Goal: Answer question/provide support: Answer question/provide support

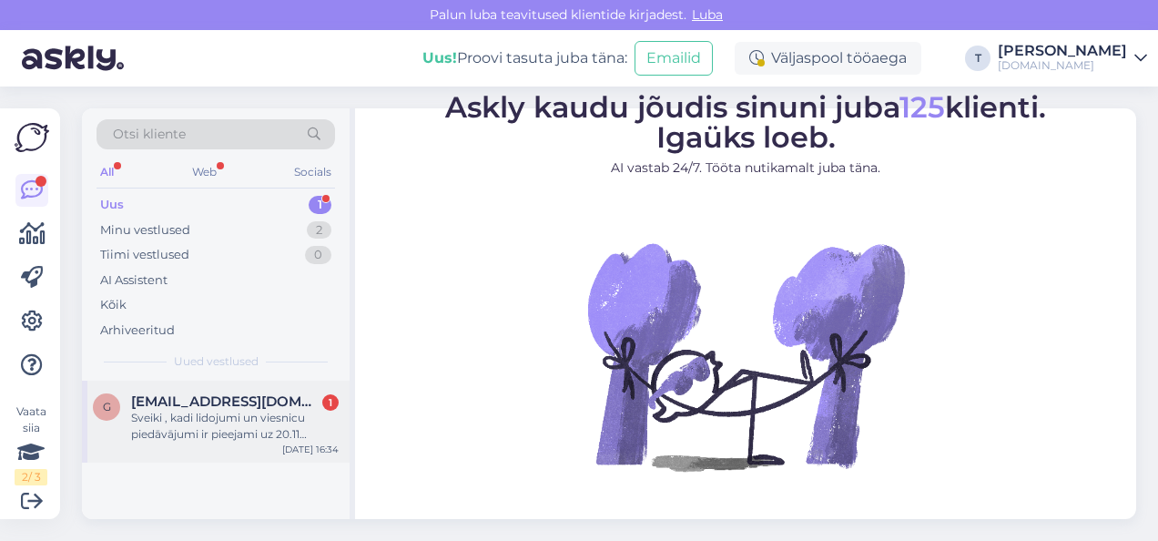
click at [217, 406] on span "[EMAIL_ADDRESS][DOMAIN_NAME]" at bounding box center [225, 401] width 189 height 16
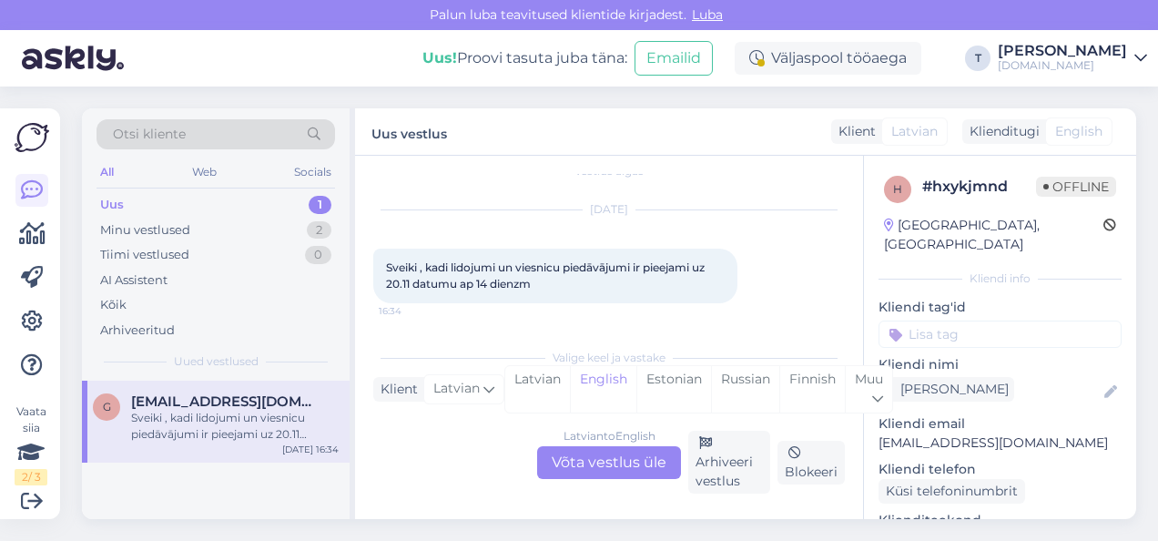
scroll to position [182, 0]
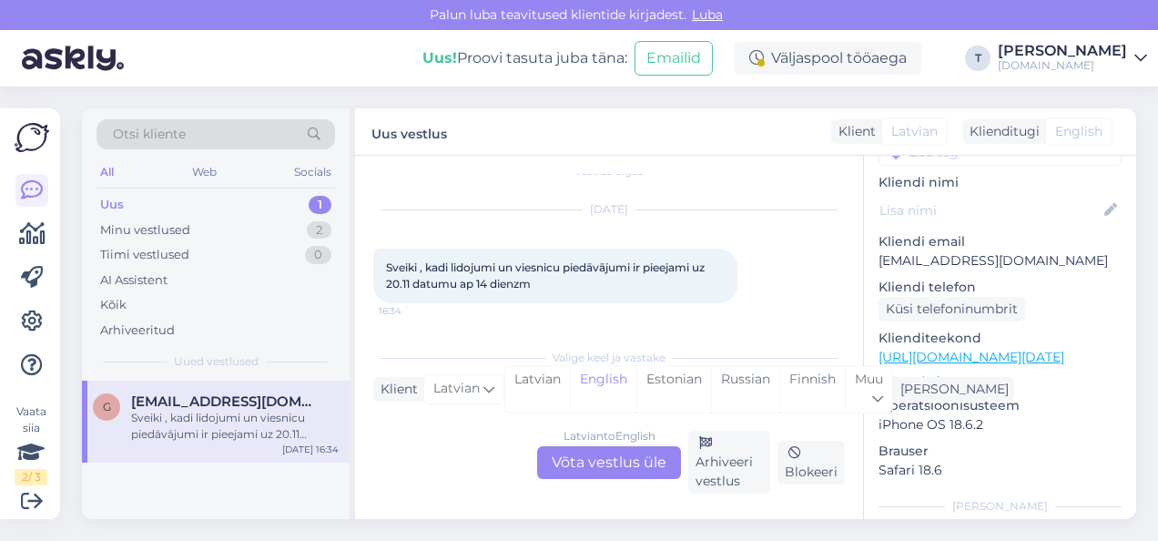
click at [911, 372] on p "Vaata edasi ..." at bounding box center [999, 380] width 243 height 16
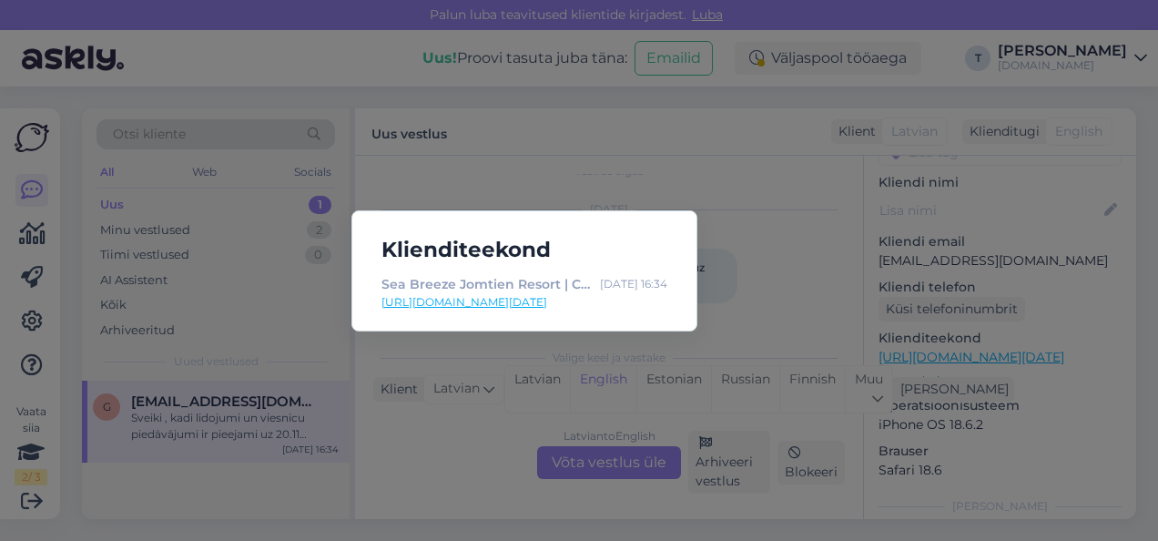
click at [603, 195] on div "Klienditeekond Sea Breeze Jomtien Resort | Celo [DATE] 16:34 [URL][DOMAIN_NAME]…" at bounding box center [579, 270] width 1158 height 541
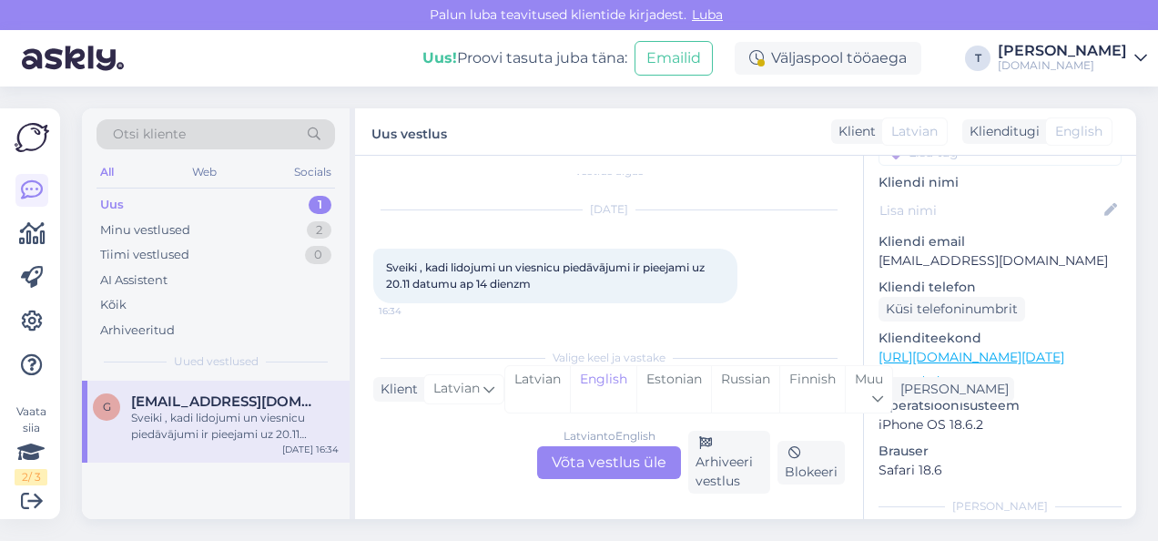
click at [929, 372] on p "Vaata edasi ..." at bounding box center [999, 380] width 243 height 16
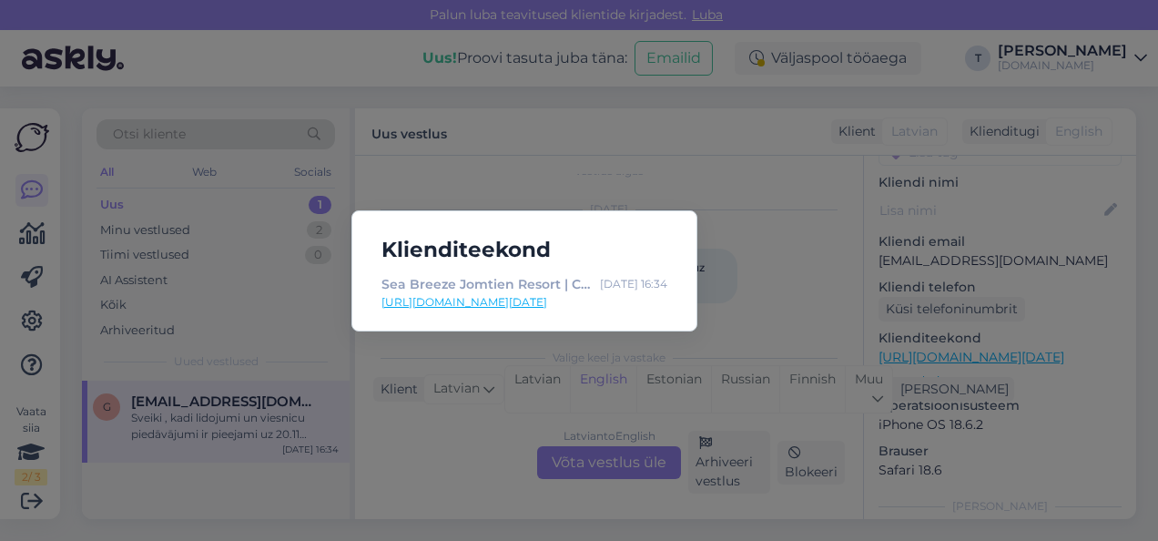
click at [576, 299] on link "[URL][DOMAIN_NAME][DATE]" at bounding box center [524, 302] width 286 height 16
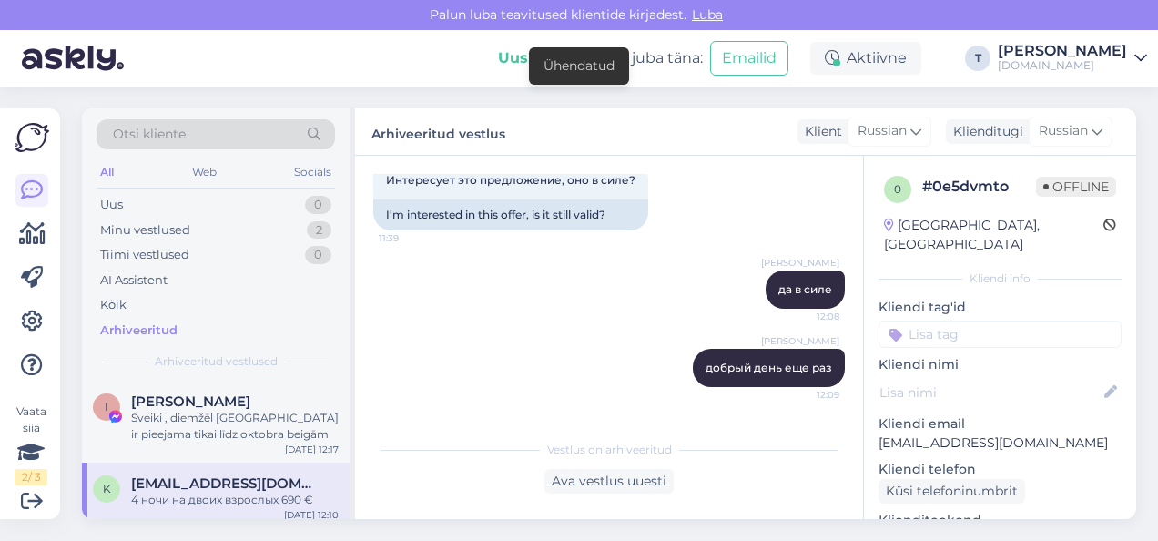
scroll to position [432, 0]
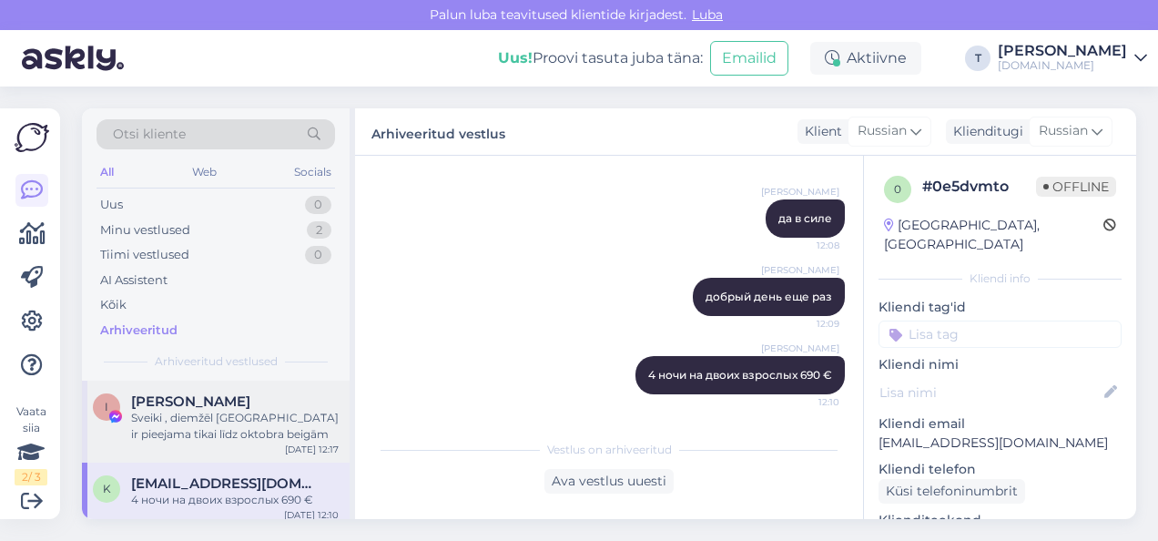
click at [197, 430] on div "Sveiki , diemžēl [GEOGRAPHIC_DATA] ir pieejama tikai līdz oktobra beigām" at bounding box center [235, 426] width 208 height 33
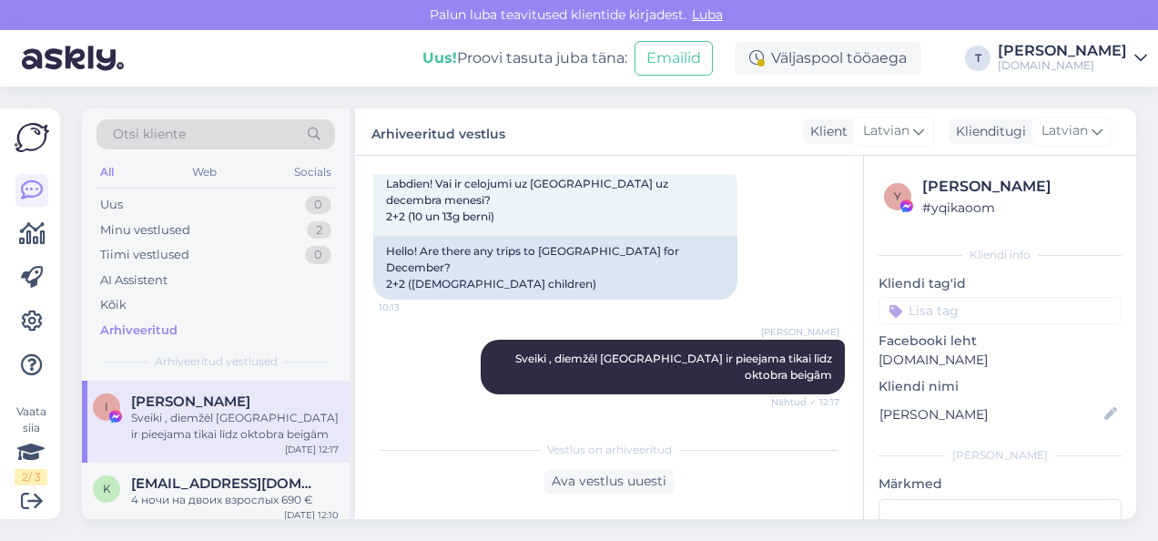
scroll to position [56, 0]
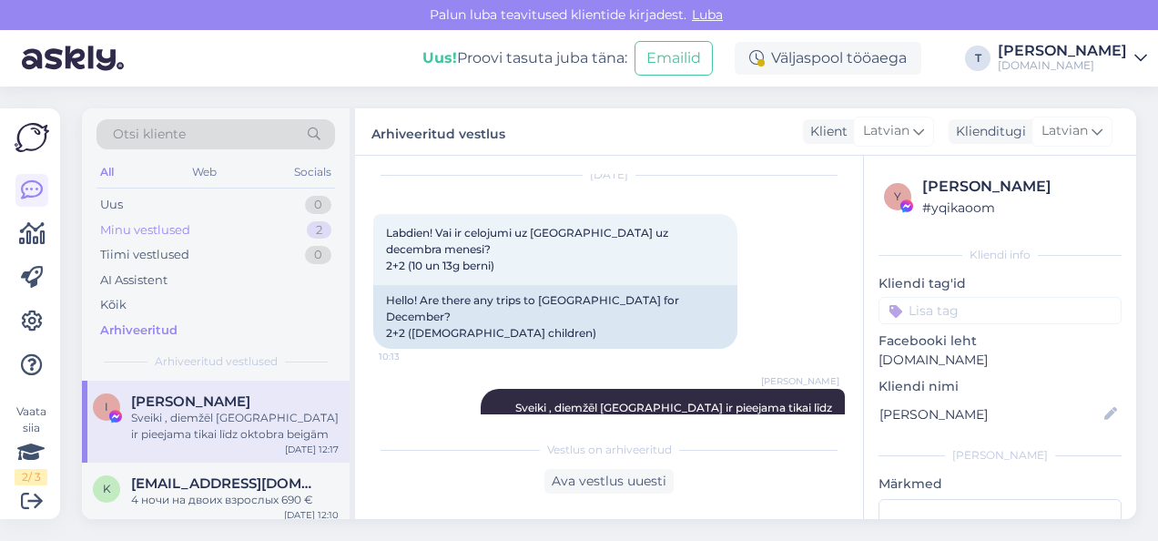
click at [185, 232] on div "Minu vestlused" at bounding box center [145, 230] width 90 height 18
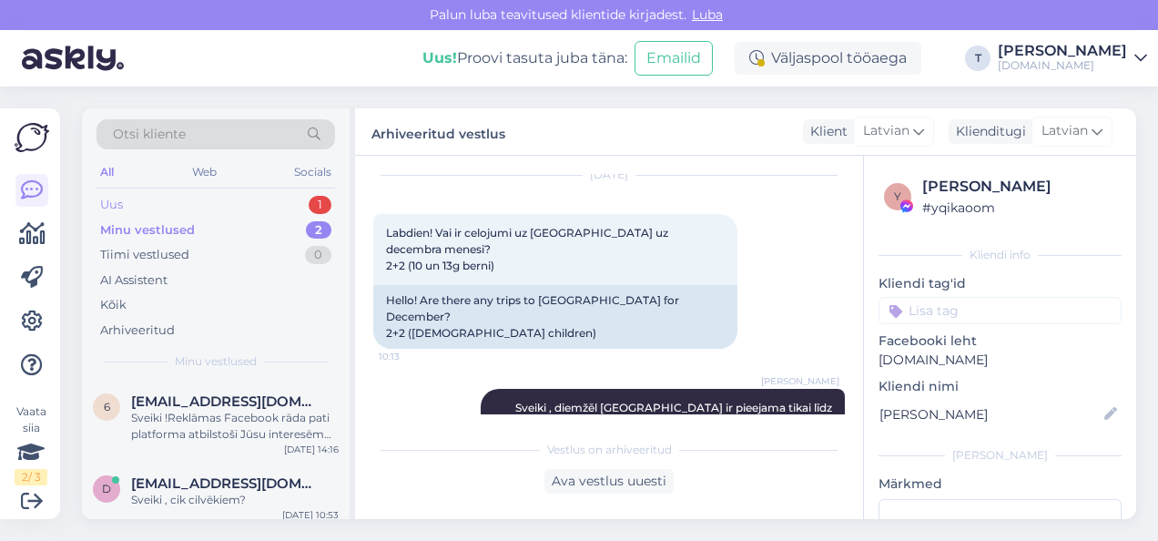
click at [218, 197] on div "Uus 1" at bounding box center [215, 204] width 239 height 25
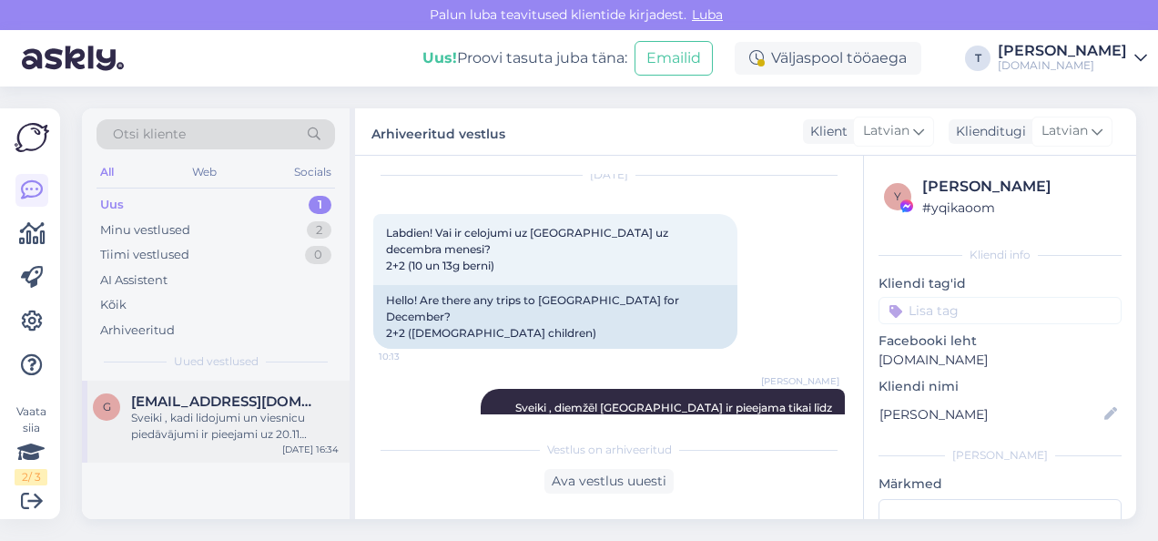
click at [195, 432] on div "Sveiki , kadi lidojumi un viesnicu piedāvājumi ir pieejami uz 20.11 datumu ap 1…" at bounding box center [235, 426] width 208 height 33
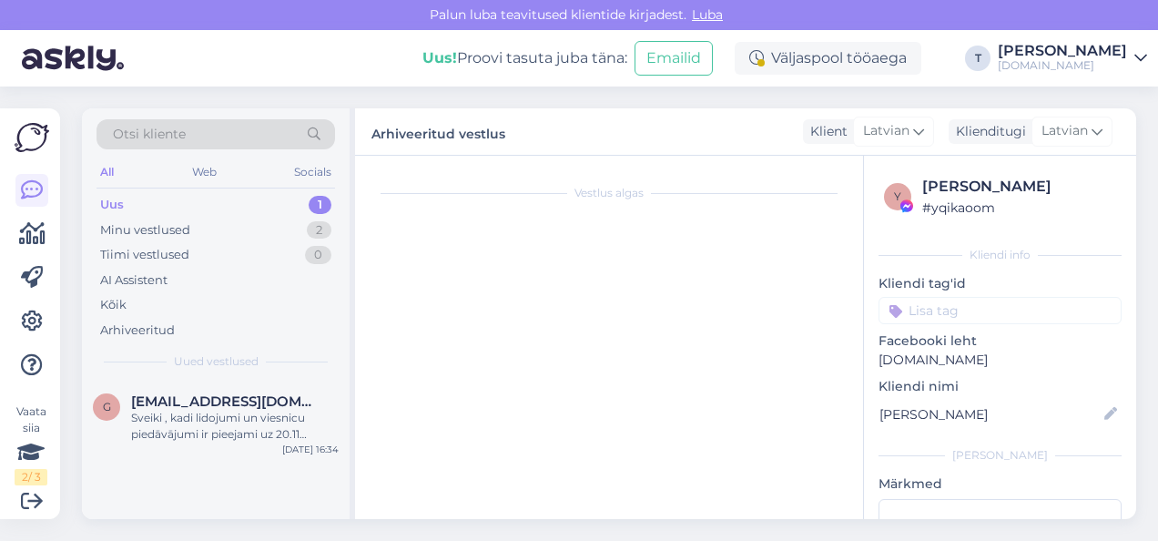
scroll to position [22, 0]
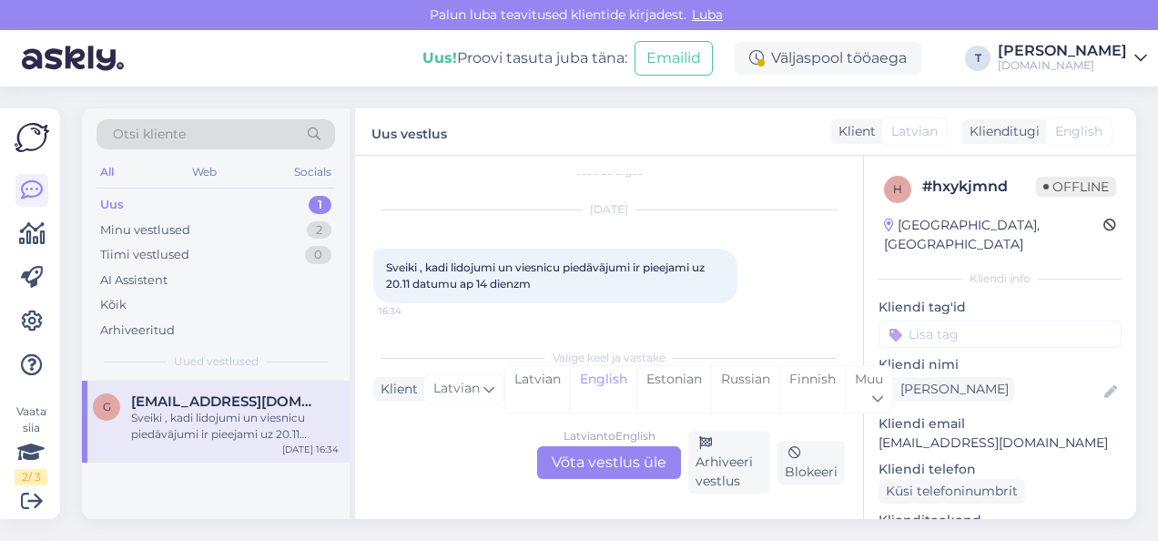
click at [609, 464] on div "Latvian to English Võta vestlus üle" at bounding box center [609, 462] width 144 height 33
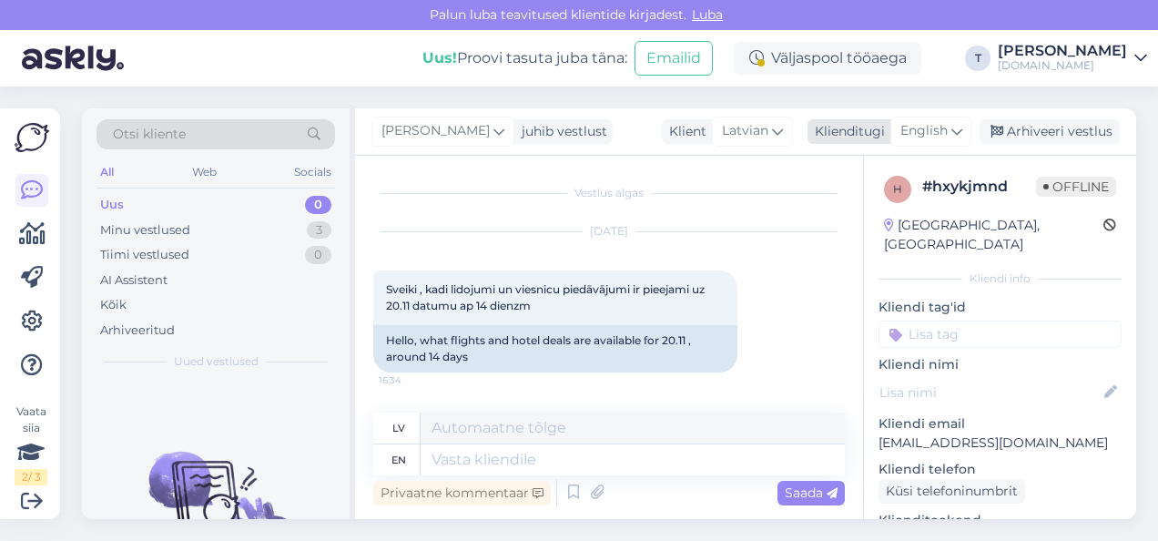
click at [927, 127] on span "English" at bounding box center [923, 131] width 47 height 20
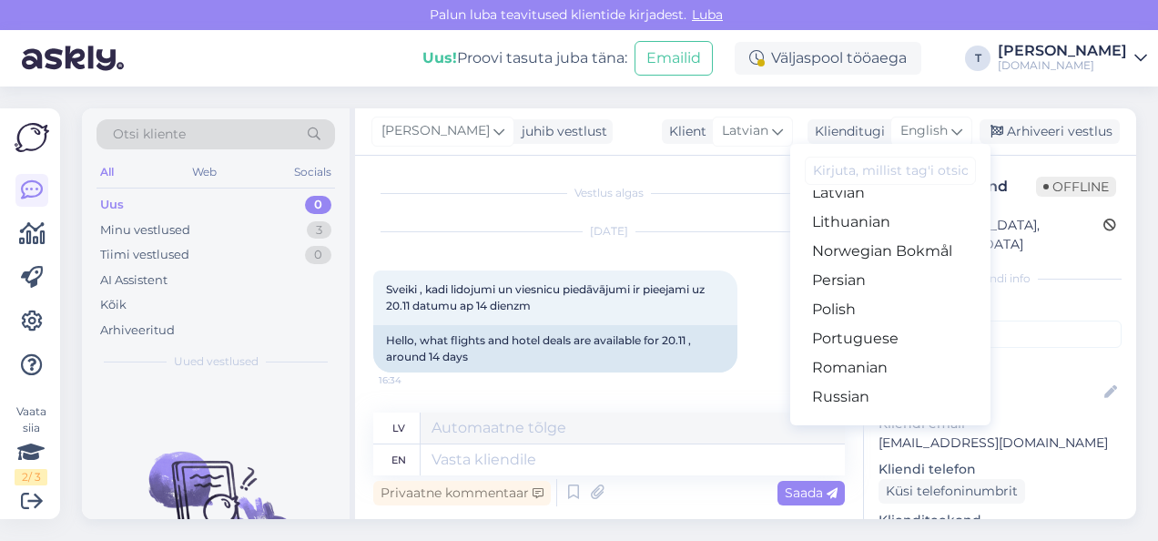
scroll to position [384, 0]
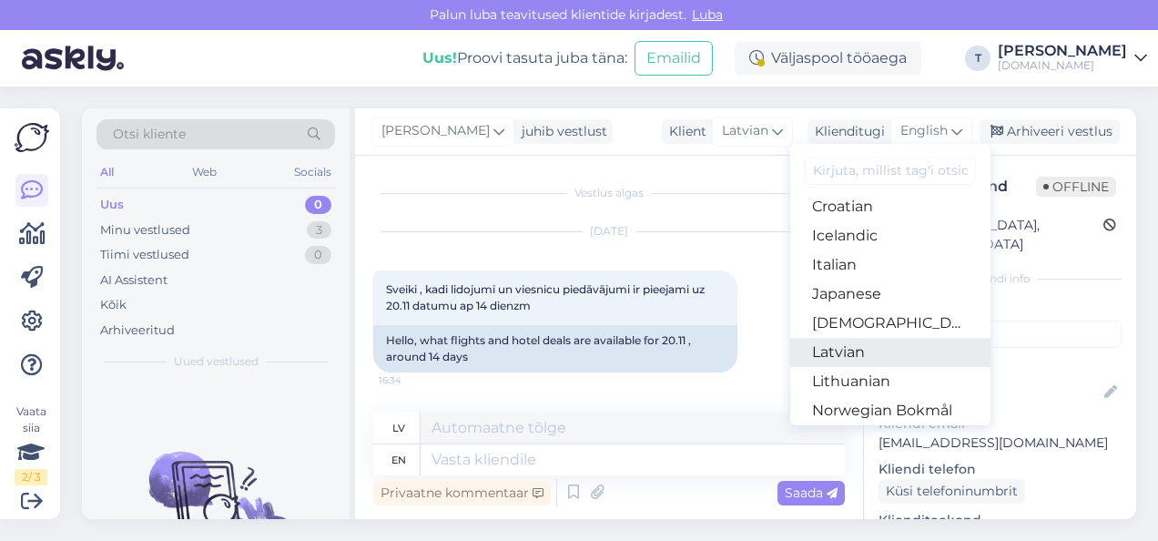
click at [845, 340] on link "Latvian" at bounding box center [890, 352] width 200 height 29
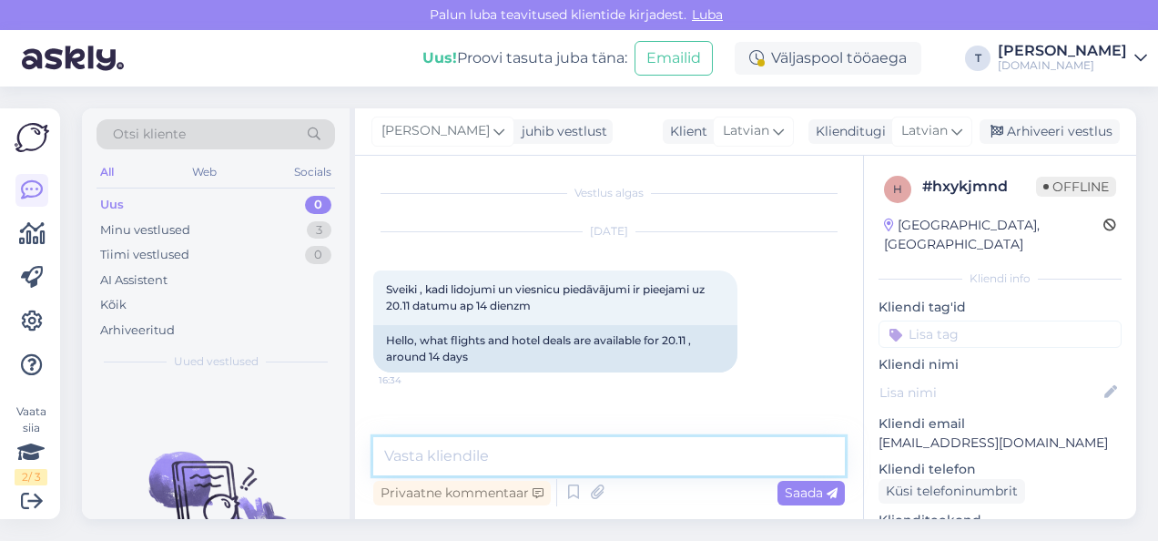
click at [465, 461] on textarea at bounding box center [609, 456] width 472 height 38
click at [462, 459] on textarea at bounding box center [609, 456] width 472 height 38
click at [458, 453] on textarea at bounding box center [609, 456] width 472 height 38
click at [461, 453] on textarea "Sveiki , Jū" at bounding box center [609, 456] width 472 height 38
type textarea "[PERSON_NAME] , Jūs par [PERSON_NAME]?"
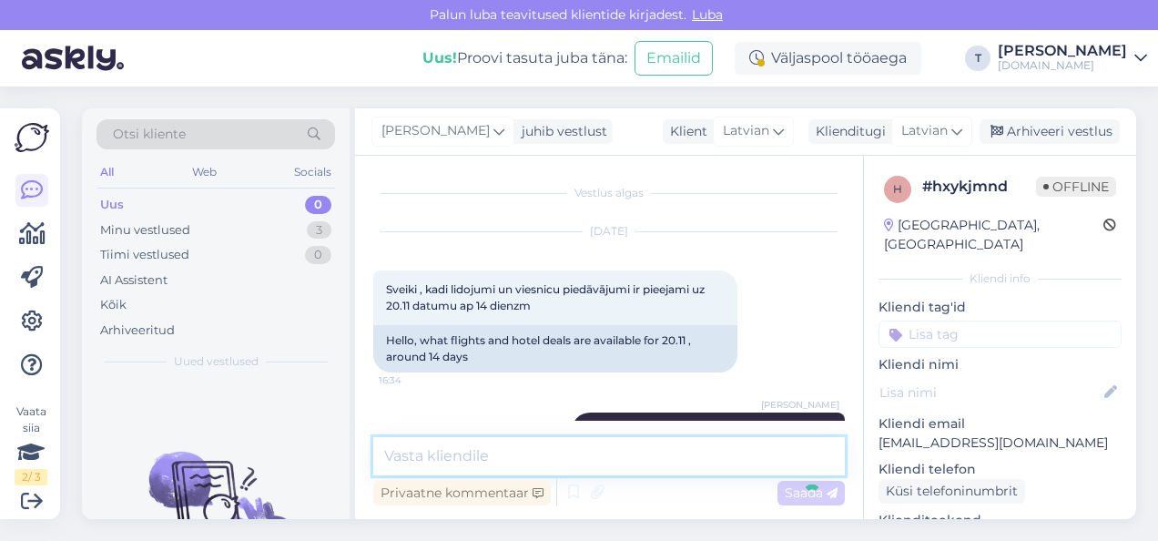
scroll to position [49, 0]
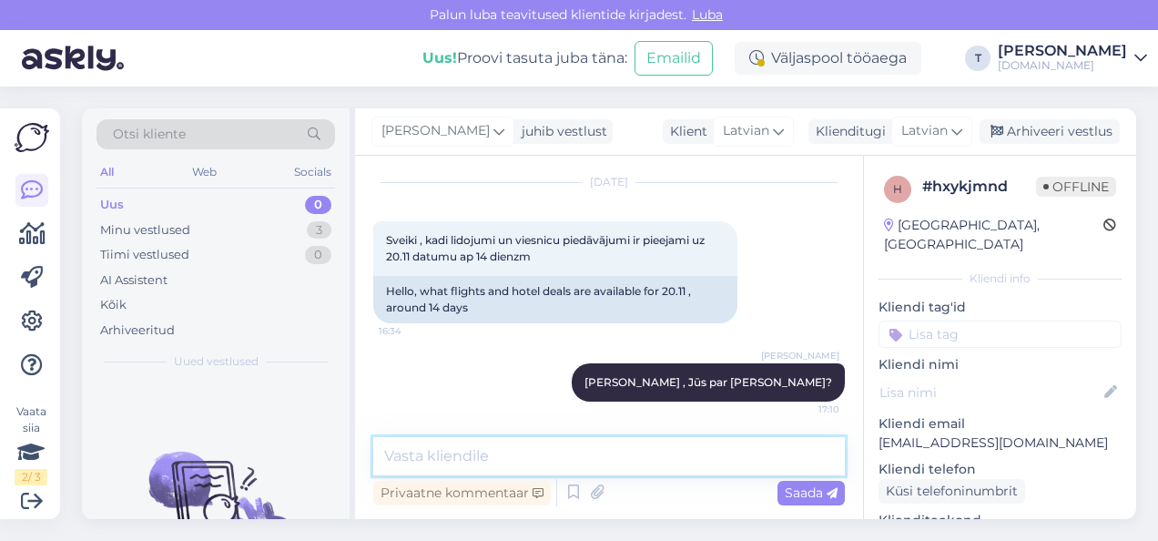
click at [475, 457] on textarea at bounding box center [609, 456] width 472 height 38
paste textarea "[URL][DOMAIN_NAME][DATE]"
type textarea "[URL][DOMAIN_NAME][DATE]"
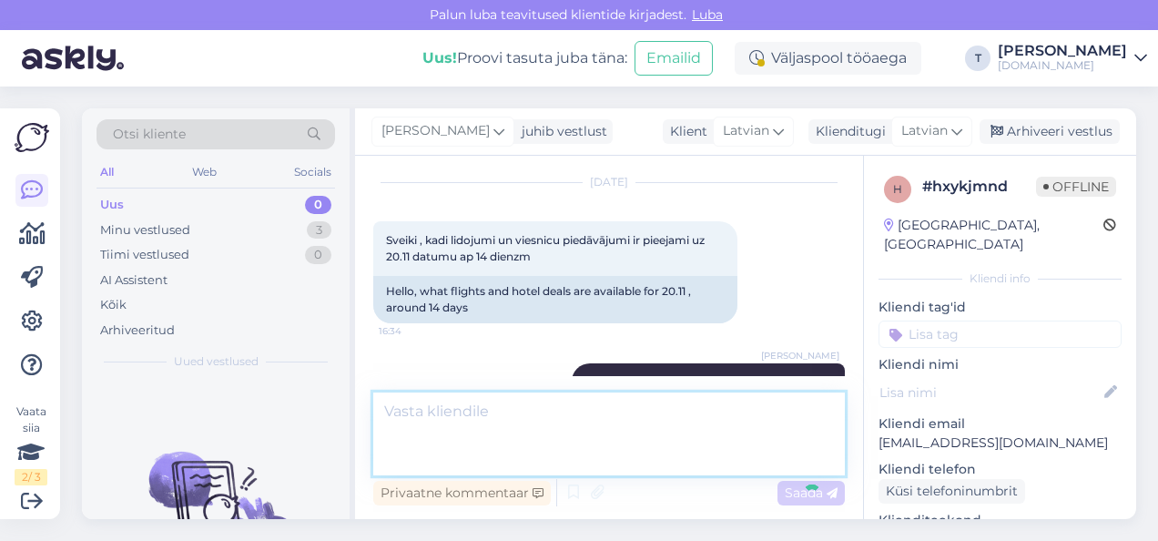
scroll to position [160, 0]
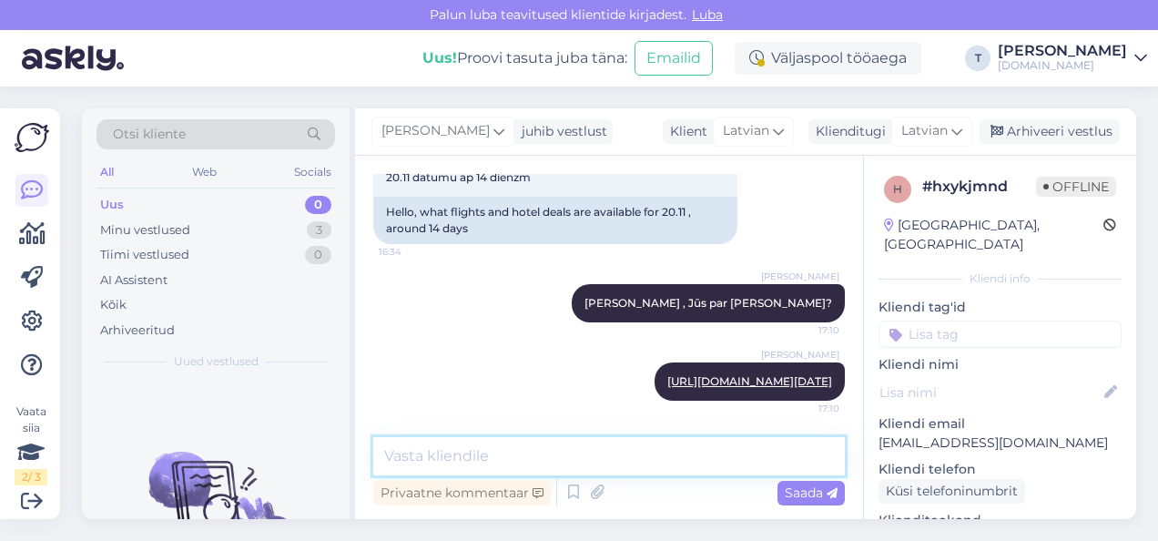
click at [481, 450] on textarea at bounding box center [609, 456] width 472 height 38
type textarea "šeit ir cenas vienai personai divvietīgā numurā"
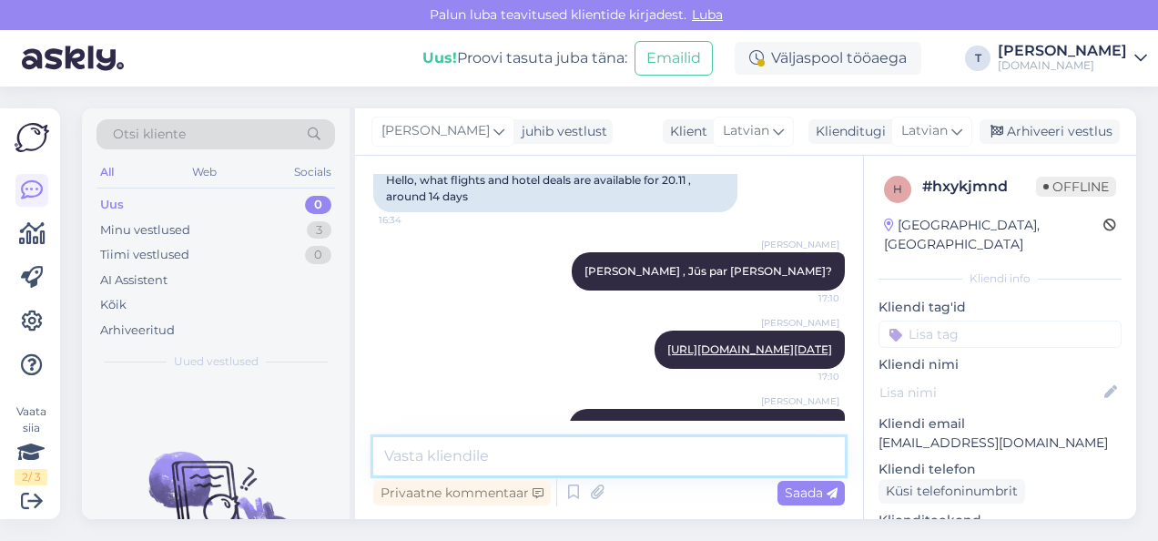
scroll to position [239, 0]
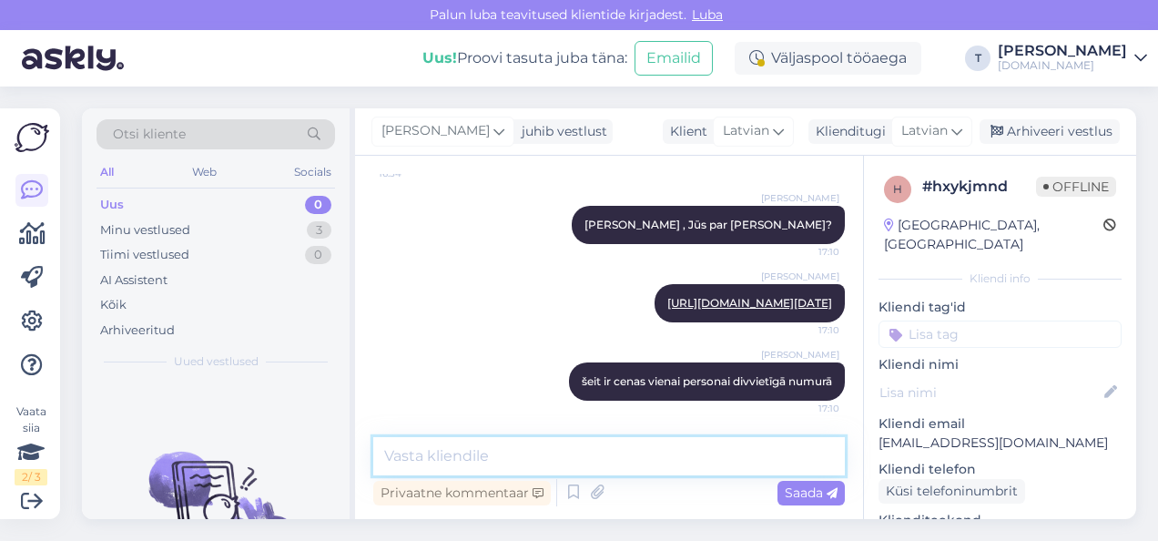
click at [484, 469] on textarea at bounding box center [609, 456] width 472 height 38
type textarea "14 naktis"
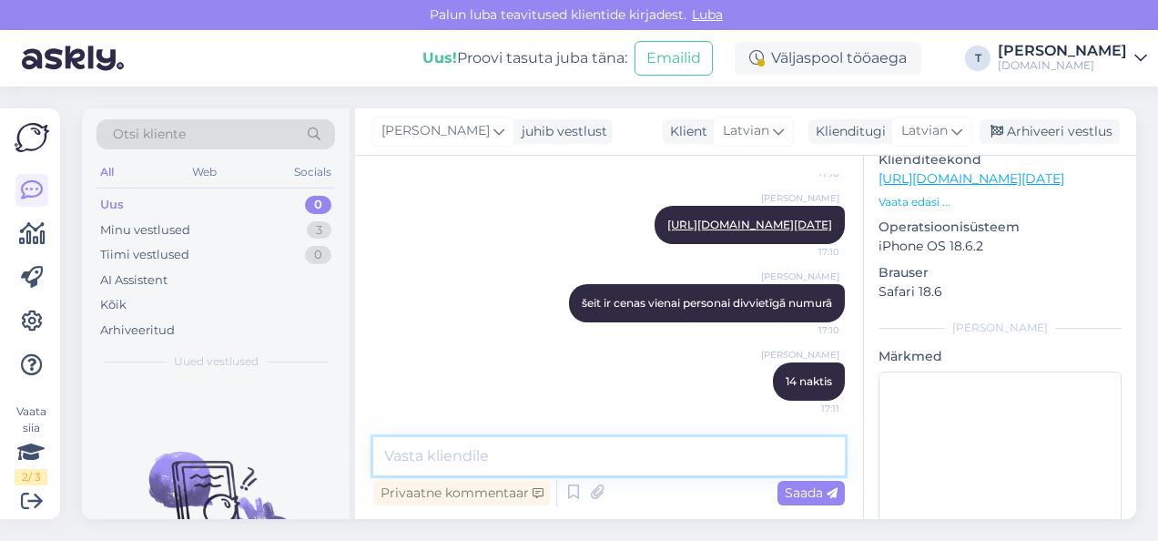
scroll to position [364, 0]
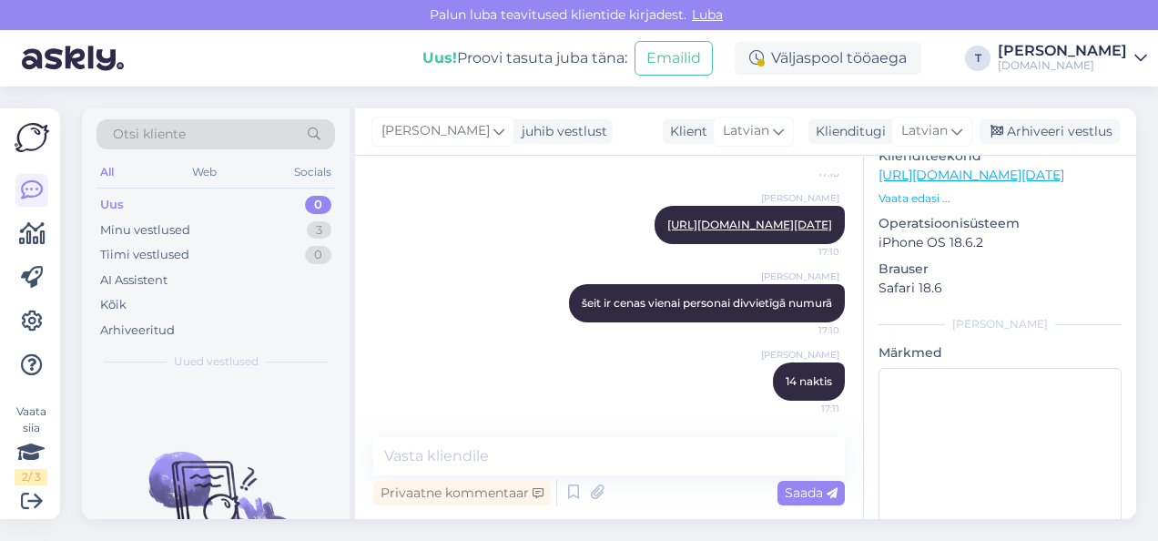
click at [909, 190] on p "Vaata edasi ..." at bounding box center [999, 198] width 243 height 16
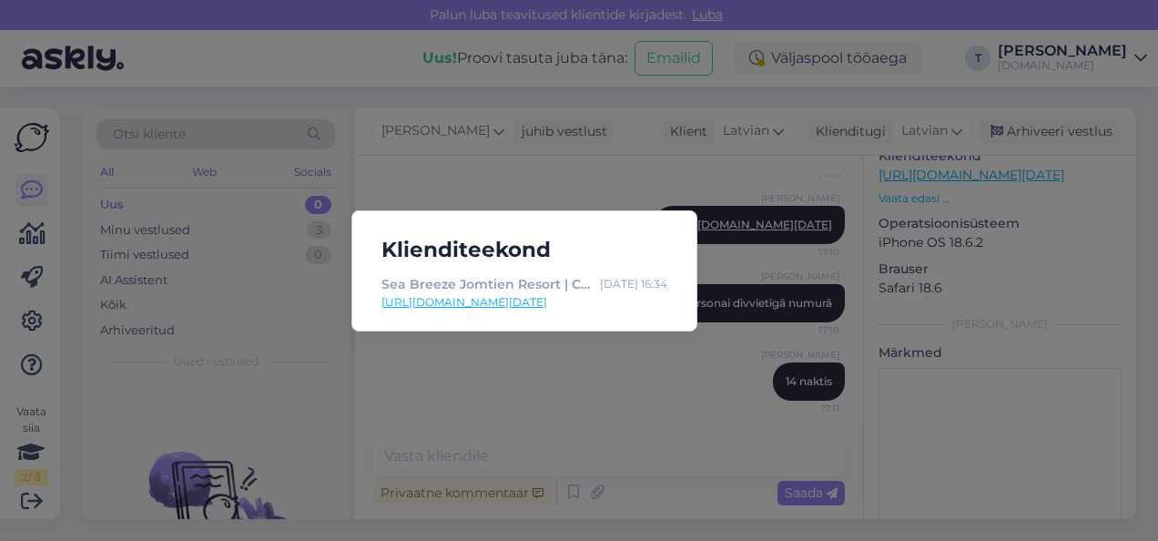
click at [584, 300] on link "[URL][DOMAIN_NAME][DATE]" at bounding box center [524, 302] width 286 height 16
drag, startPoint x: 523, startPoint y: 434, endPoint x: 524, endPoint y: 443, distance: 9.3
click at [523, 435] on div "Klienditeekond Sea Breeze Jomtien Resort | Celo [DATE] 16:34 [URL][DOMAIN_NAME]…" at bounding box center [579, 270] width 1158 height 541
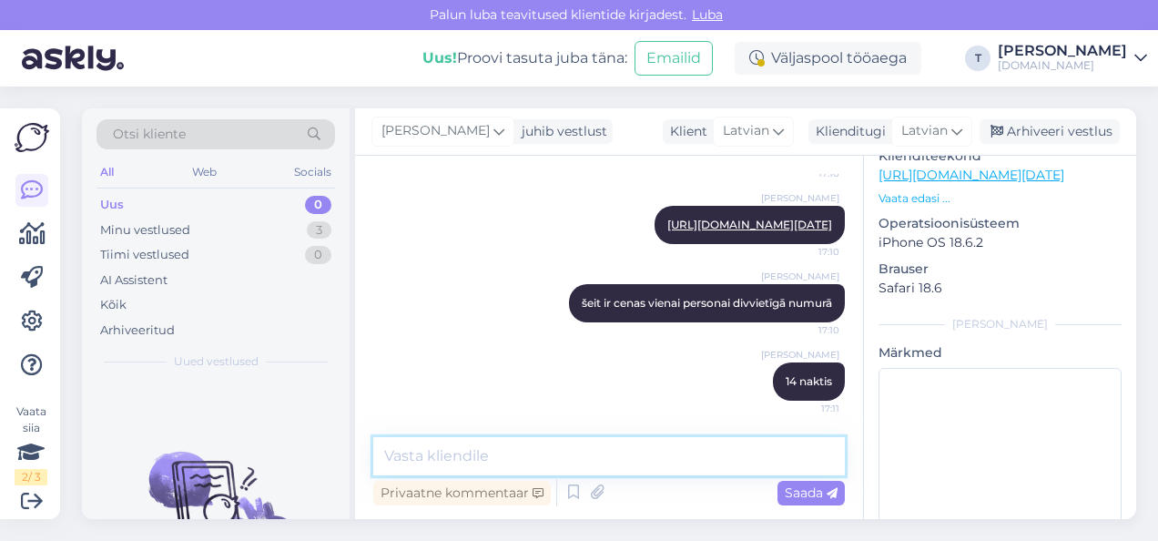
click at [524, 453] on textarea at bounding box center [609, 456] width 472 height 38
type textarea "Es atsūtīšu Jums uz epastu"
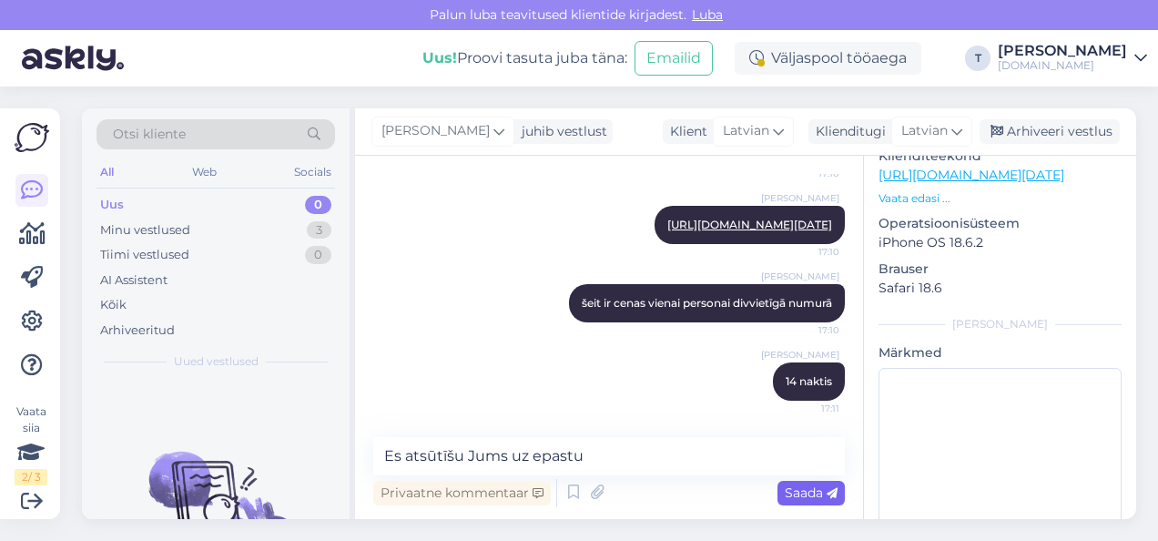
click at [787, 494] on span "Saada" at bounding box center [811, 492] width 53 height 16
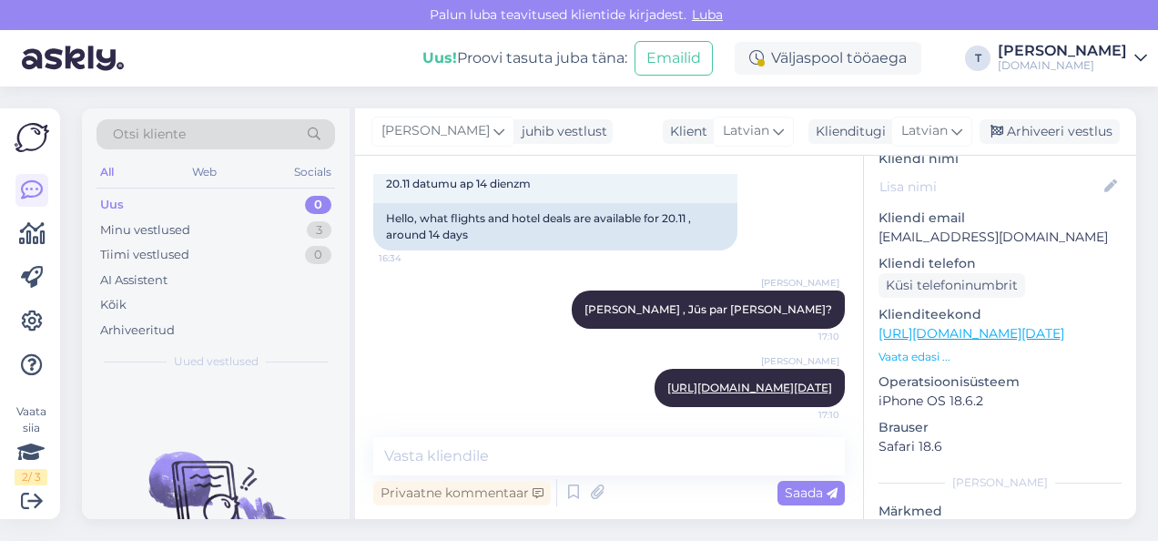
scroll to position [182, 0]
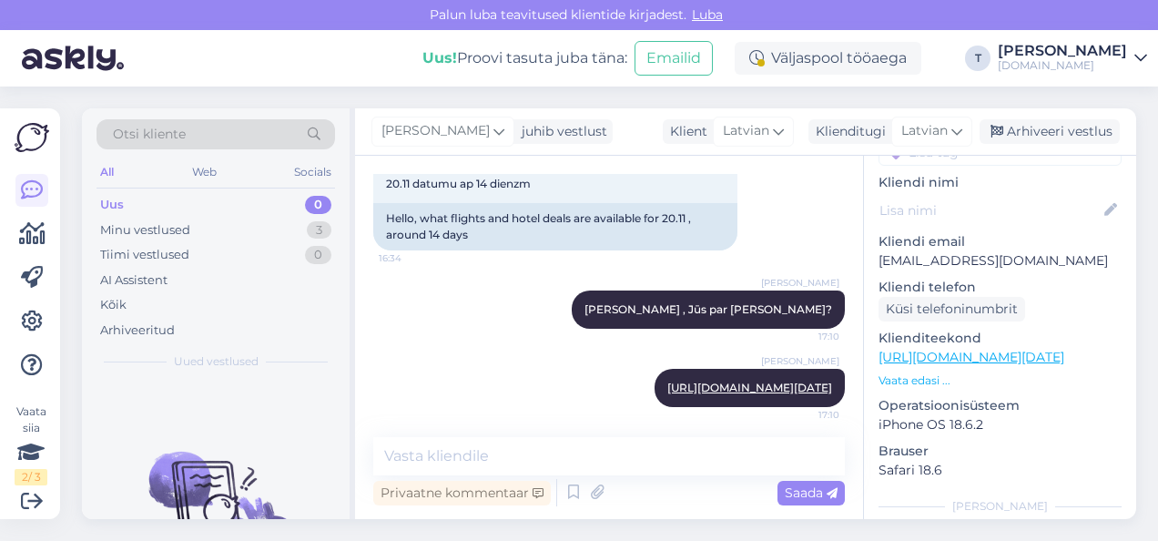
click at [909, 251] on p "[EMAIL_ADDRESS][DOMAIN_NAME]" at bounding box center [999, 260] width 243 height 19
copy p "[EMAIL_ADDRESS][DOMAIN_NAME]"
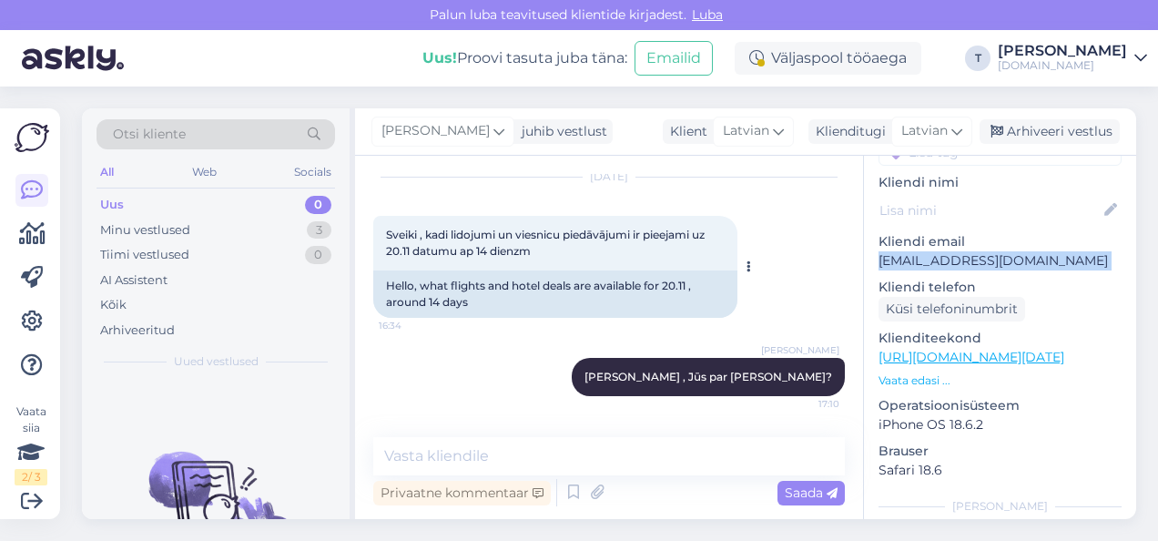
scroll to position [31, 0]
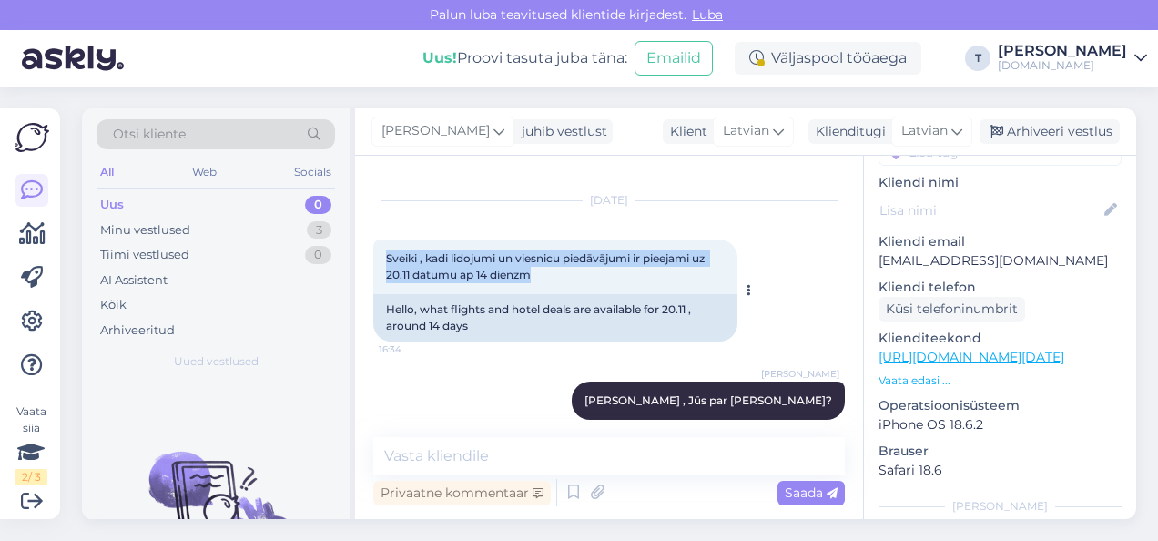
drag, startPoint x: 537, startPoint y: 275, endPoint x: 374, endPoint y: 249, distance: 165.1
click at [374, 249] on div "Sveiki , kadi lidojumi un viesnicu piedāvājumi ir pieejami uz 20.11 datumu ap 1…" at bounding box center [555, 266] width 364 height 55
drag, startPoint x: 374, startPoint y: 249, endPoint x: 432, endPoint y: 268, distance: 60.5
copy span "Sveiki , kadi lidojumi un viesnicu piedāvājumi ir pieejami uz 20.11 datumu ap 1…"
